Goal: Transaction & Acquisition: Obtain resource

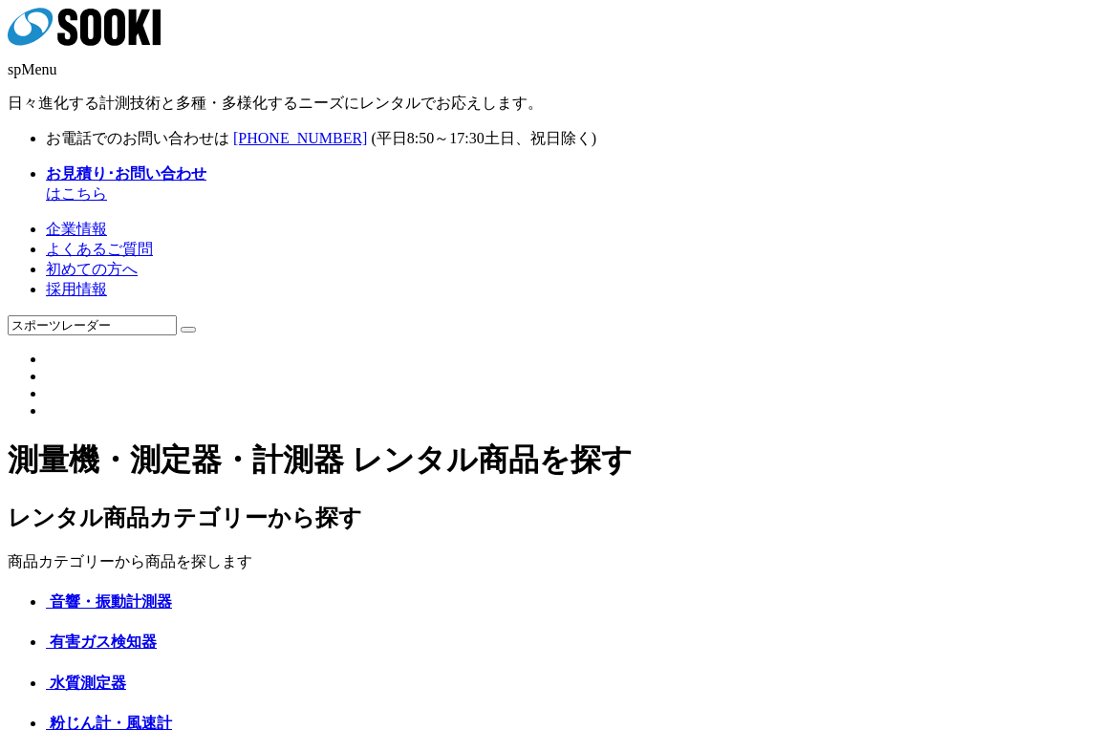
type input "スポーツレーダー"
click at [181, 327] on button at bounding box center [188, 330] width 15 height 6
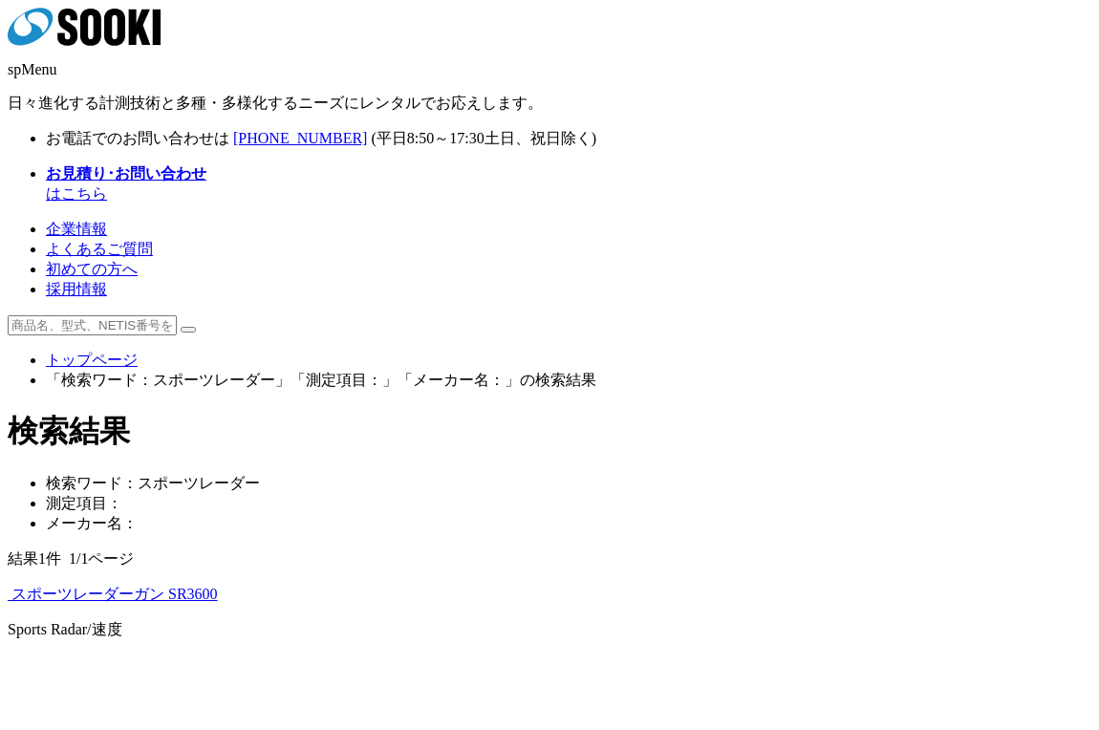
click at [8, 599] on img at bounding box center [8, 599] width 0 height 0
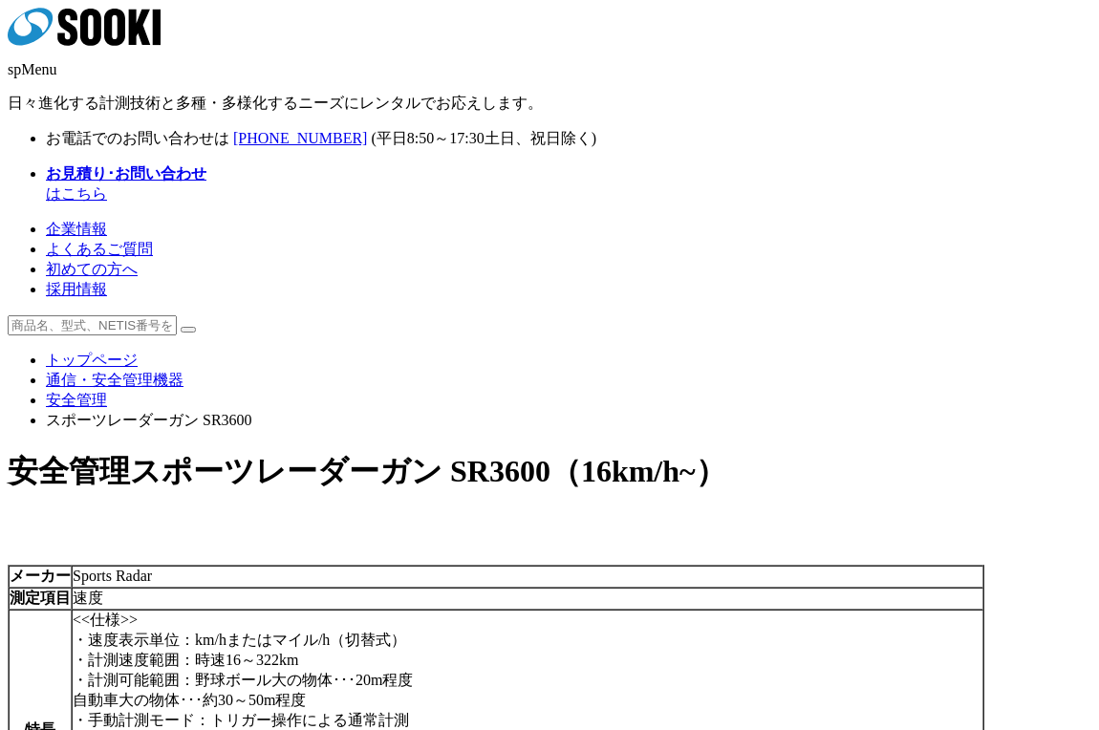
scroll to position [260, 0]
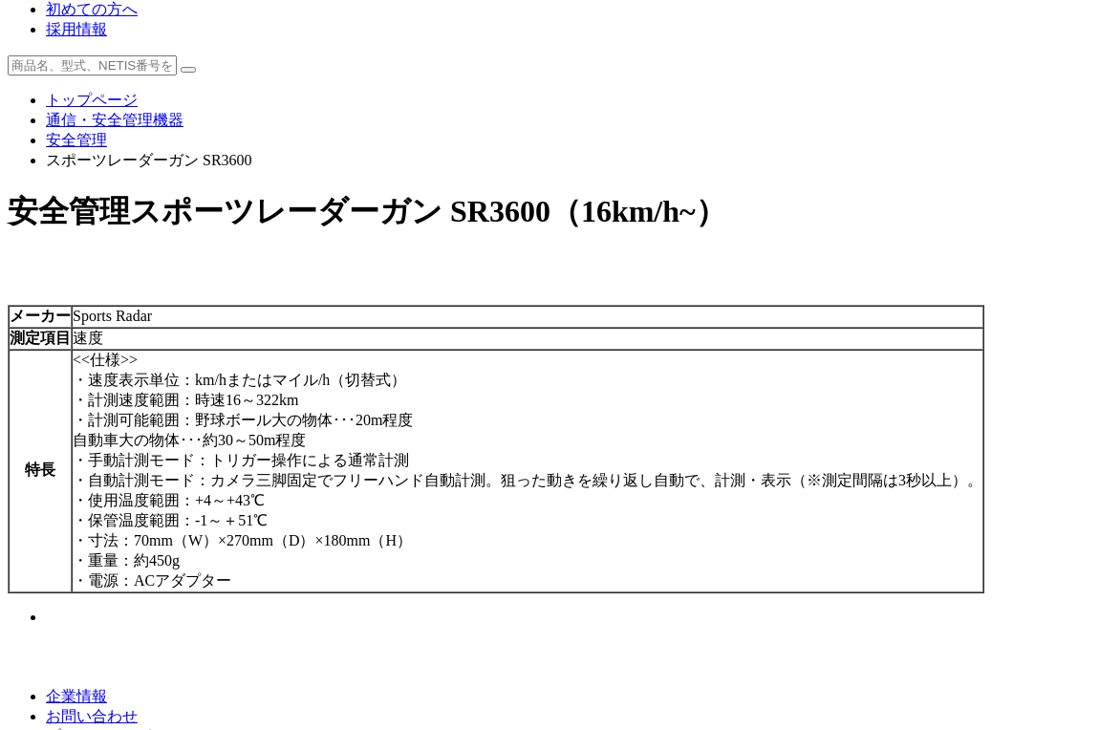
click at [46, 622] on img at bounding box center [46, 622] width 0 height 0
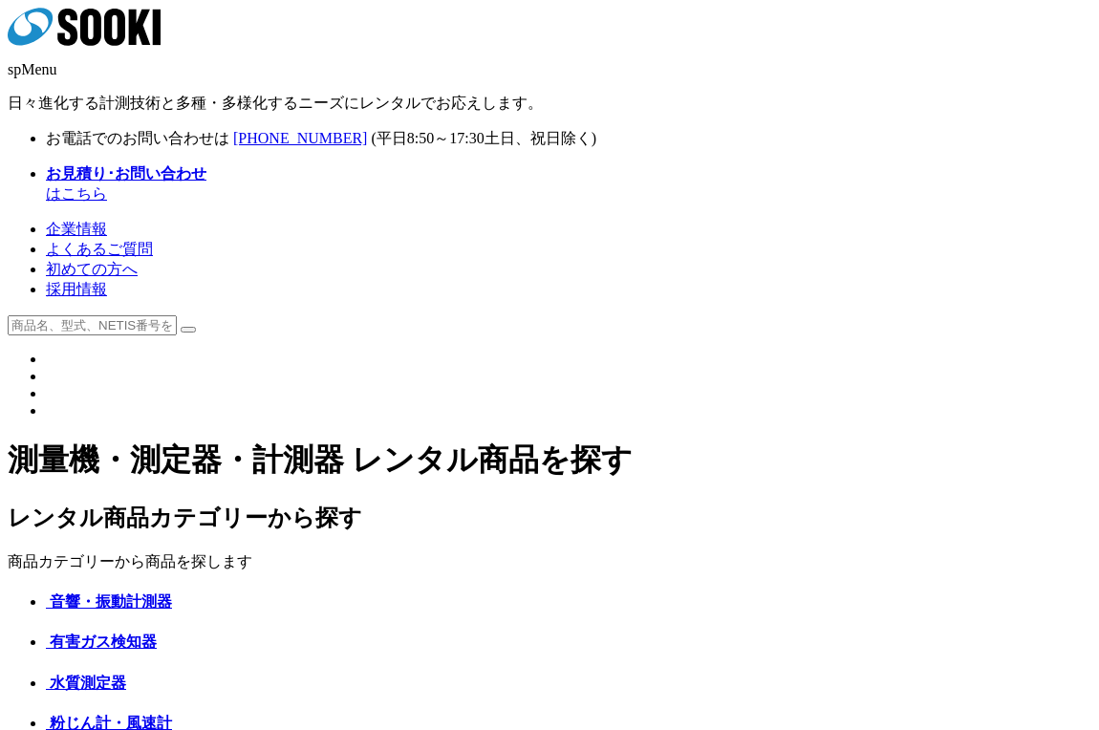
click at [177, 315] on input "text" at bounding box center [92, 325] width 169 height 20
type input "ｽﾎﾟｰﾂﾃﾞｻﾞｲﾝ"
click at [181, 327] on button at bounding box center [188, 330] width 15 height 6
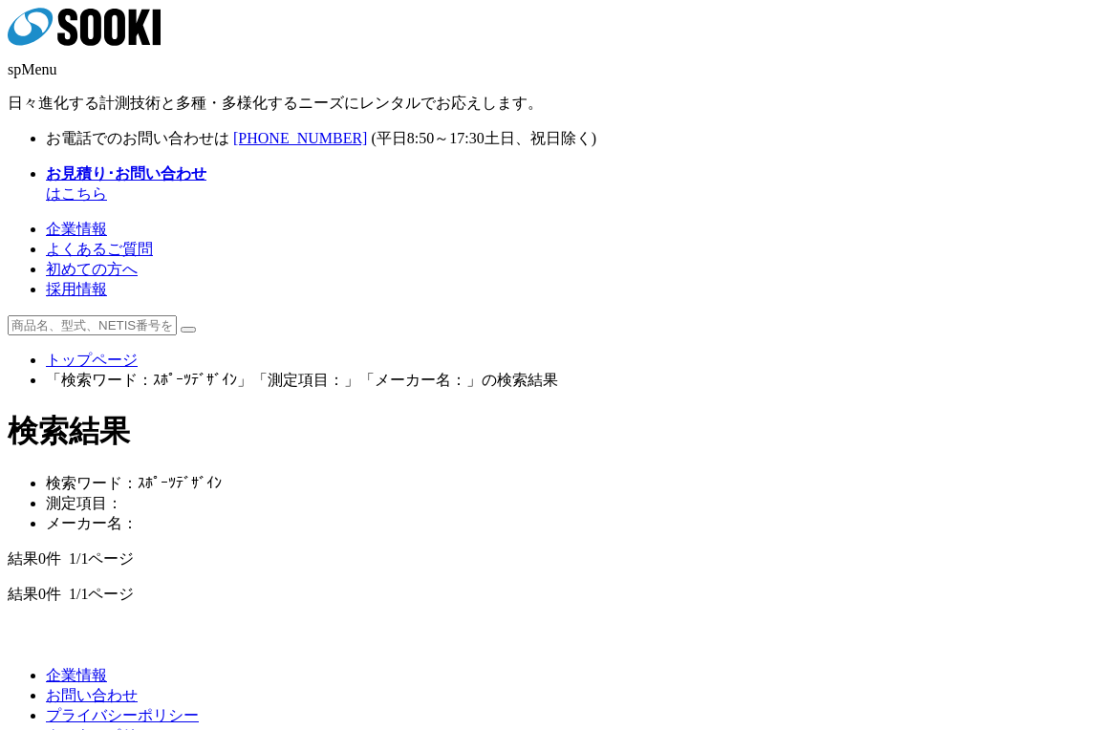
click at [173, 315] on input "text" at bounding box center [92, 325] width 169 height 20
type input "スポーツレーダーガン"
click at [181, 327] on button at bounding box center [188, 330] width 15 height 6
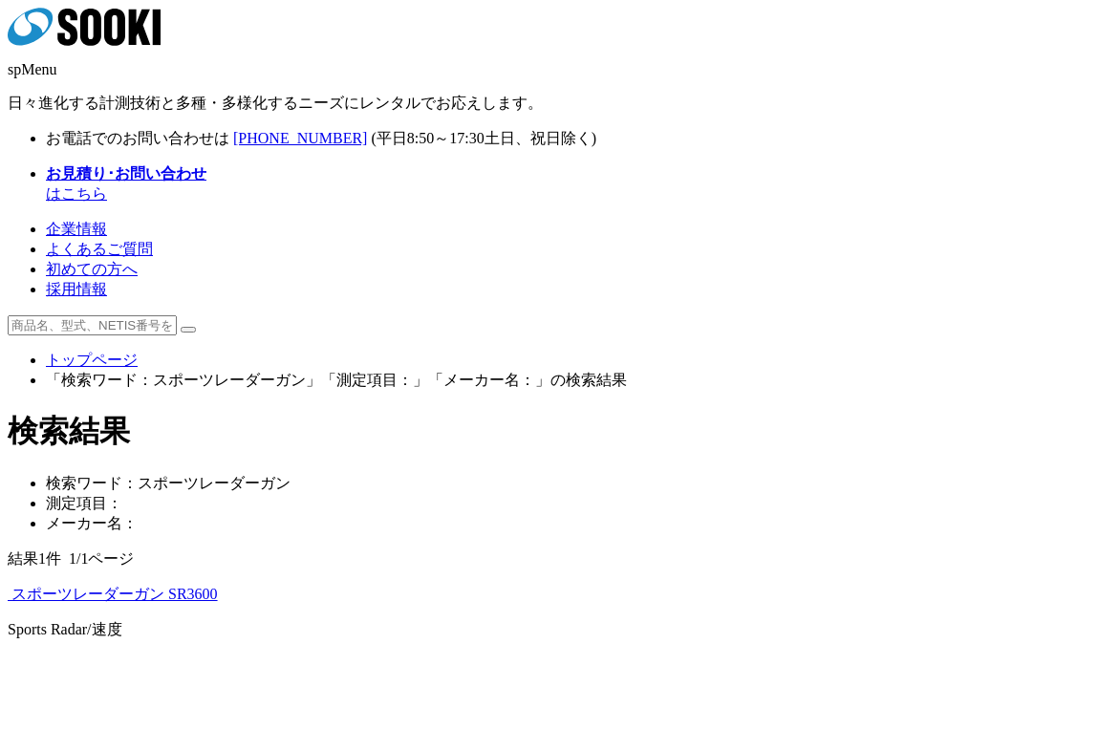
click at [8, 599] on img at bounding box center [8, 599] width 0 height 0
